Goal: Task Accomplishment & Management: Use online tool/utility

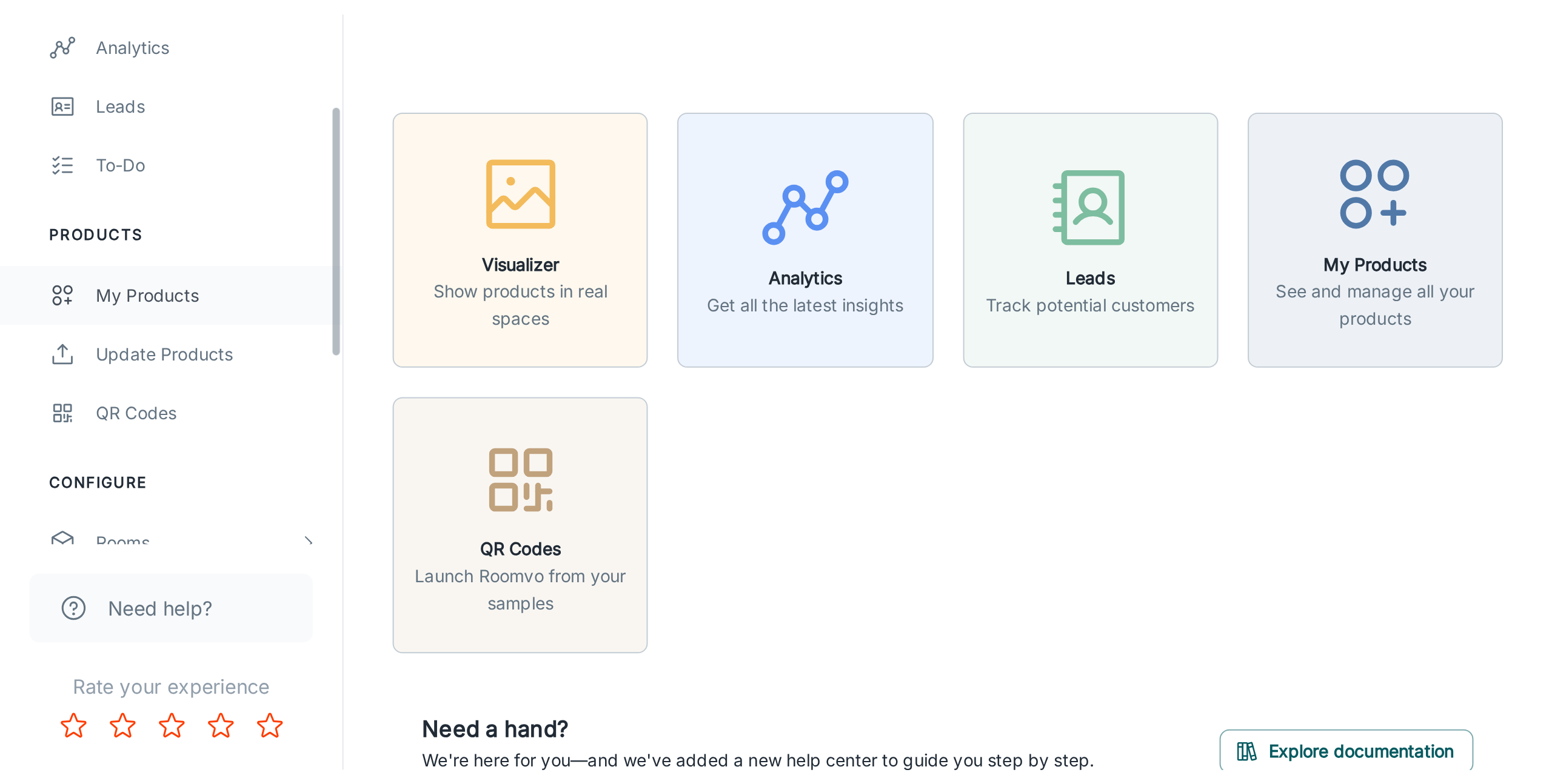
scroll to position [186, 0]
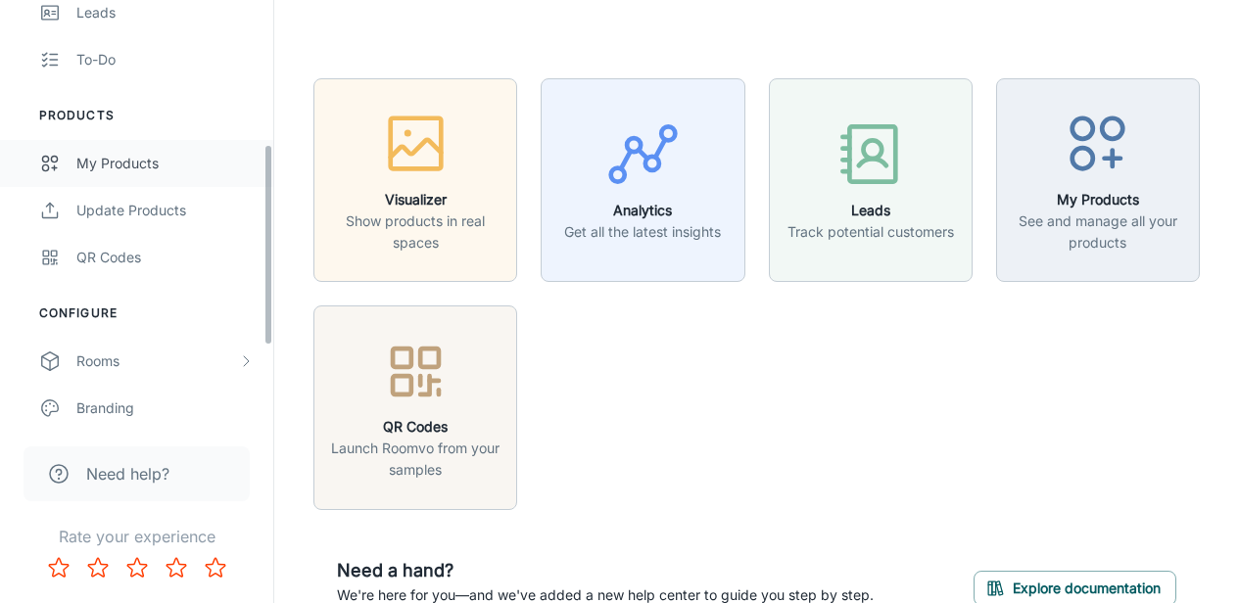
click at [156, 170] on div "My Products" at bounding box center [164, 164] width 177 height 22
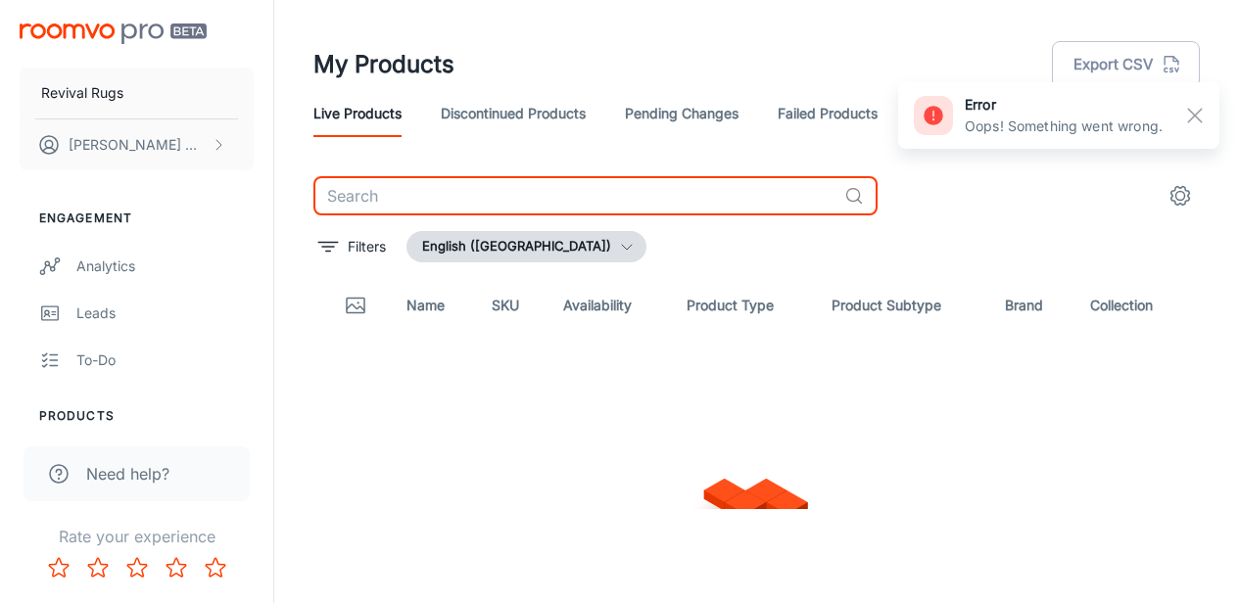
click at [476, 199] on input "text" at bounding box center [574, 195] width 523 height 39
paste input "3d635027"
type input "3d635027"
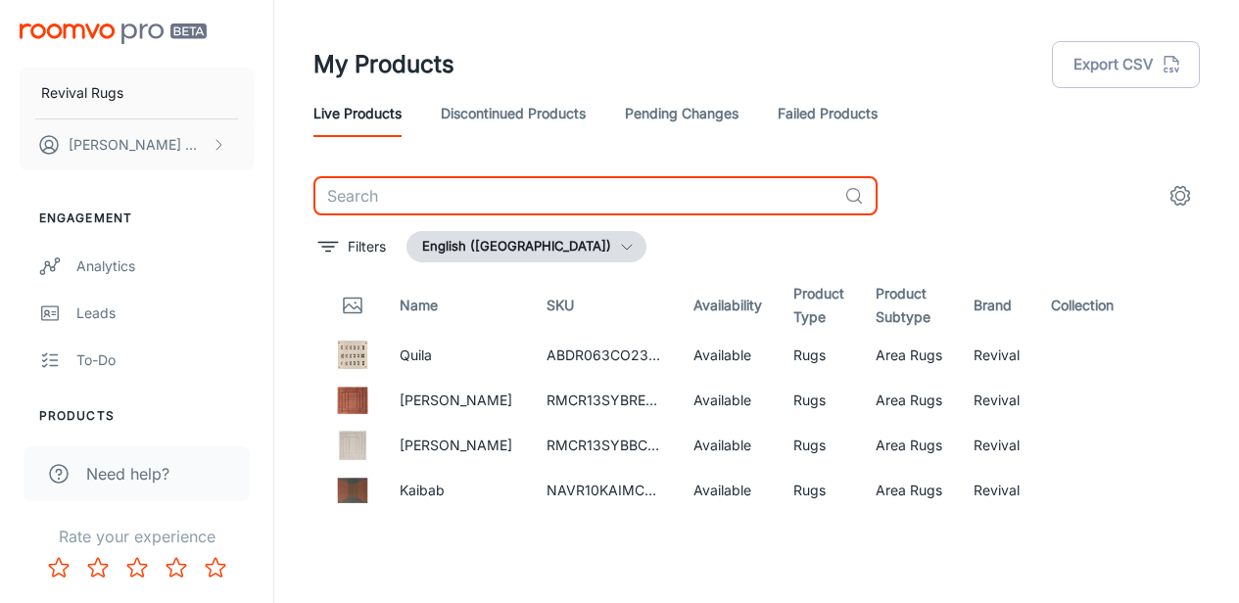
click at [501, 199] on input "text" at bounding box center [574, 195] width 523 height 39
